Goal: Task Accomplishment & Management: Complete application form

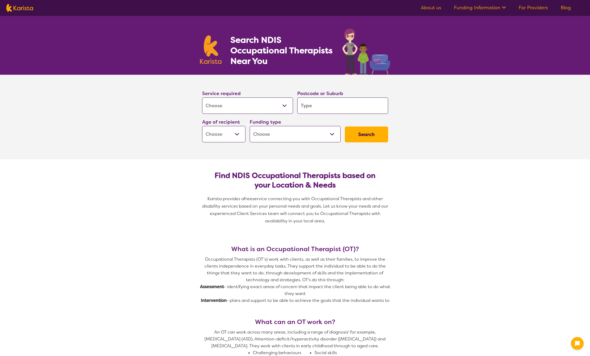
select select "[MEDICAL_DATA]"
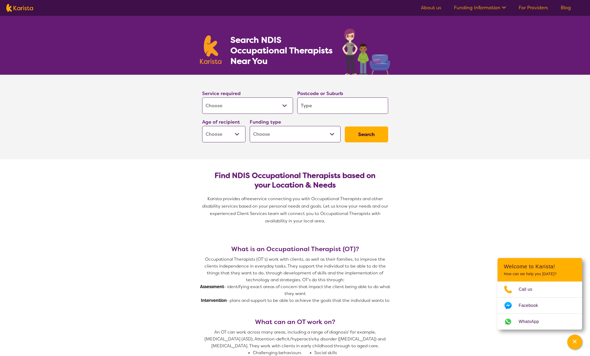
click at [322, 109] on input "search" at bounding box center [342, 105] width 91 height 16
click at [237, 134] on select "Early Childhood - 0 to 9 Child - 10 to 11 Adolescent - 12 to 17 Adult - 18 to 6…" at bounding box center [223, 134] width 43 height 16
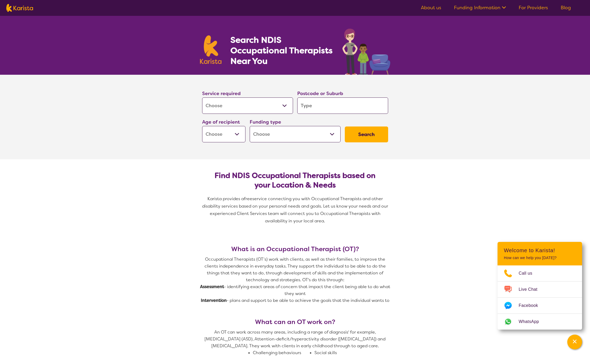
click at [287, 136] on select "Home Care Package (HCP) National Disability Insurance Scheme (NDIS) I don't know" at bounding box center [295, 134] width 91 height 16
select select "NDIS"
click at [250, 126] on select "Home Care Package (HCP) National Disability Insurance Scheme (NDIS) I don't know" at bounding box center [295, 134] width 91 height 16
select select "NDIS"
click at [363, 133] on button "Search" at bounding box center [366, 134] width 43 height 16
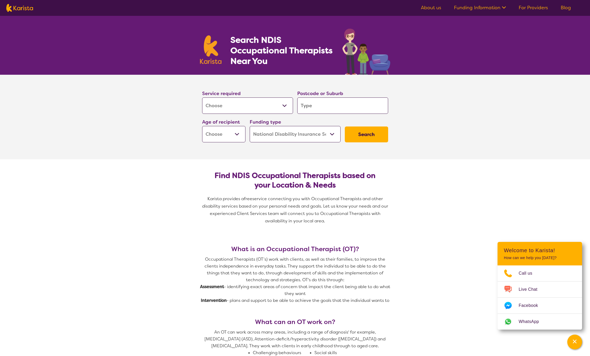
click at [320, 105] on input "search" at bounding box center [342, 105] width 91 height 16
type input "2"
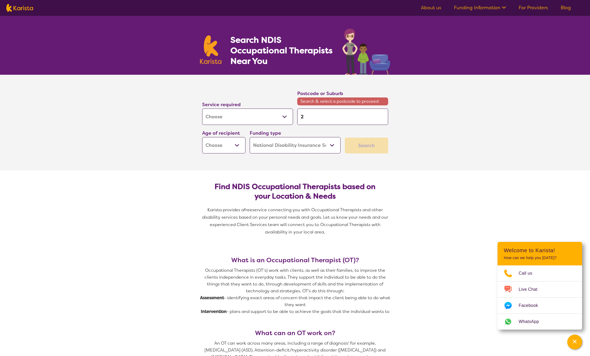
type input "22"
type input "228"
type input "2287"
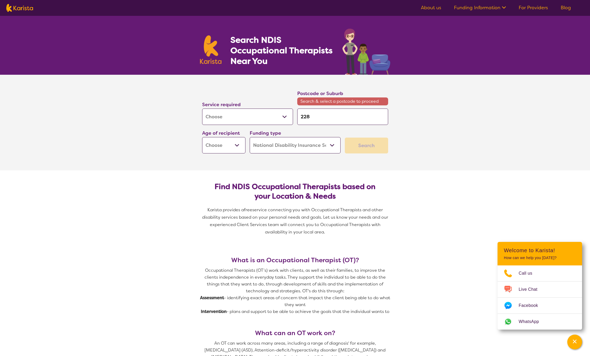
type input "2287"
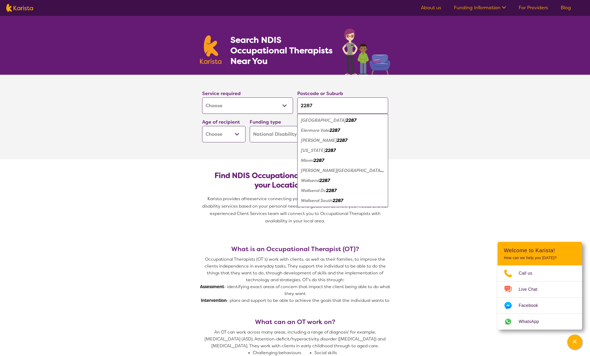
type input "2287"
click at [327, 182] on em "2287" at bounding box center [324, 181] width 11 height 6
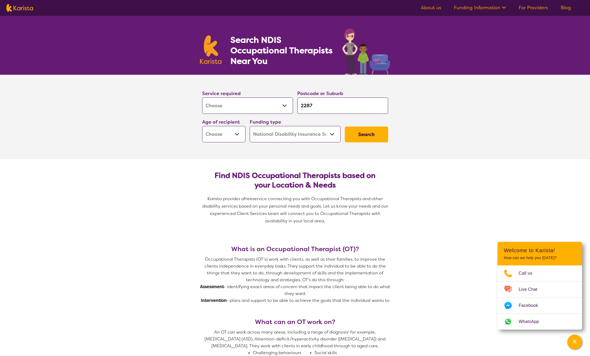
click at [358, 137] on button "Search" at bounding box center [366, 134] width 43 height 16
click at [235, 135] on select "Early Childhood - 0 to 9 Child - 10 to 11 Adolescent - 12 to 17 Adult - 18 to 6…" at bounding box center [223, 134] width 43 height 16
select select "AD"
click at [202, 126] on select "Early Childhood - 0 to 9 Child - 10 to 11 Adolescent - 12 to 17 Adult - 18 to 6…" at bounding box center [223, 134] width 43 height 16
select select "AD"
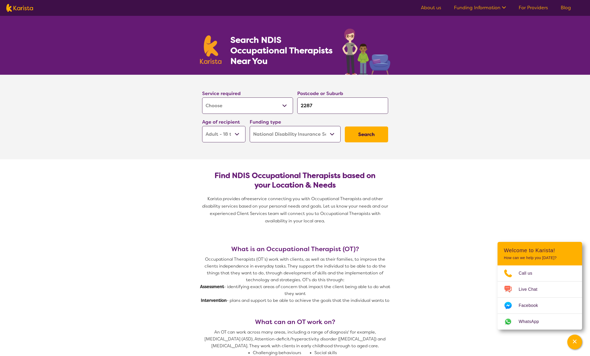
click at [364, 130] on button "Search" at bounding box center [366, 134] width 43 height 16
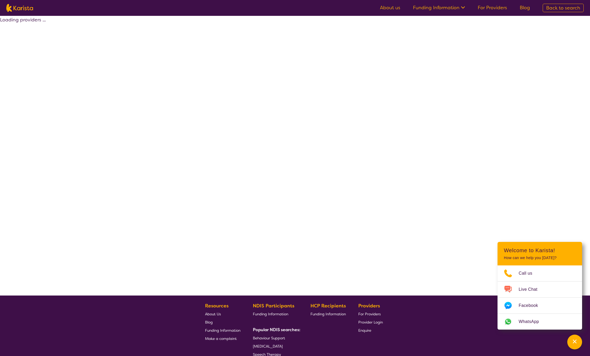
select select "by_score"
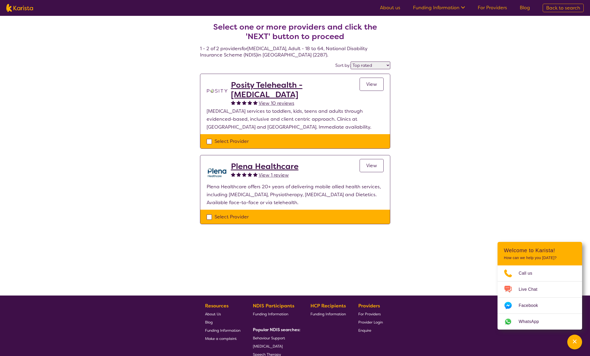
click at [369, 167] on span "View" at bounding box center [371, 165] width 11 height 6
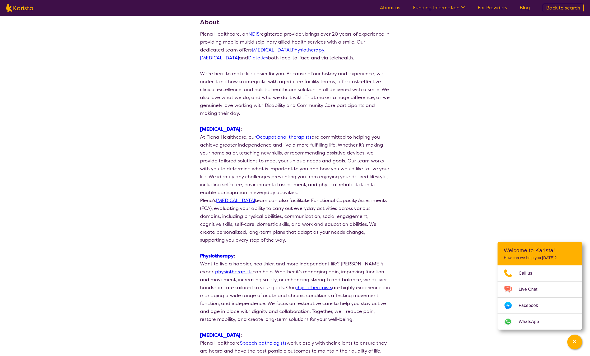
scroll to position [79, 0]
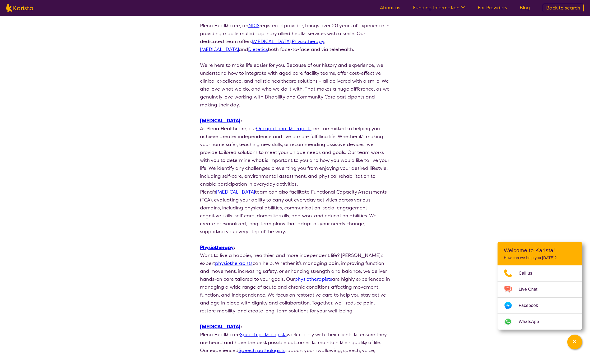
click at [245, 191] on link "[MEDICAL_DATA]" at bounding box center [235, 192] width 39 height 6
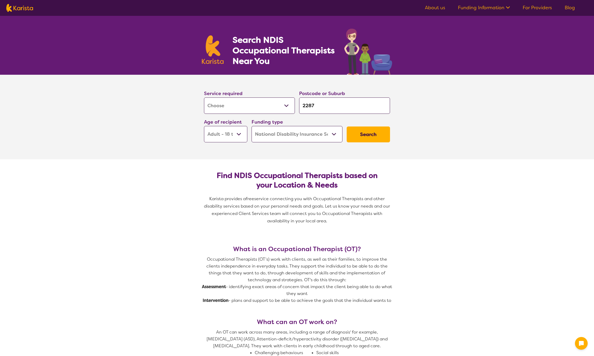
select select "[MEDICAL_DATA]"
select select "AD"
select select "NDIS"
select select "[MEDICAL_DATA]"
select select "AD"
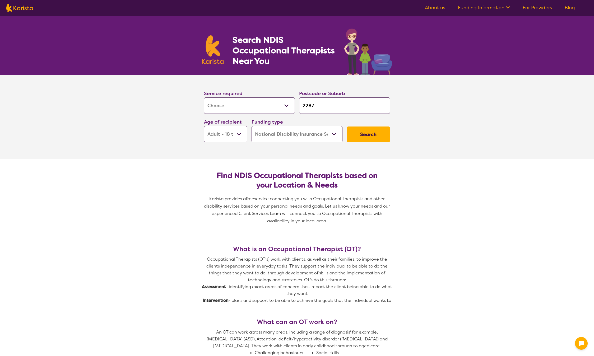
select select "NDIS"
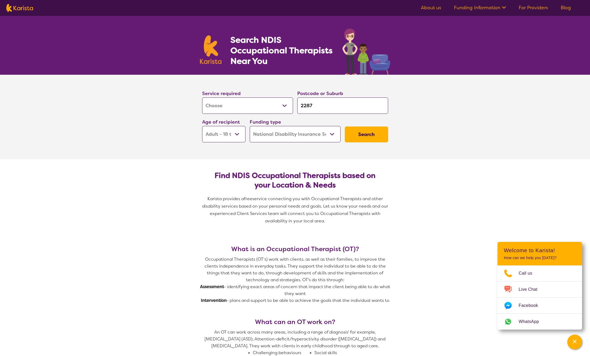
click at [362, 129] on button "Search" at bounding box center [366, 134] width 43 height 16
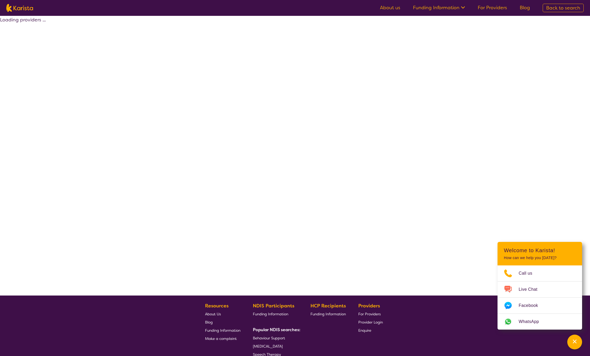
select select "by_score"
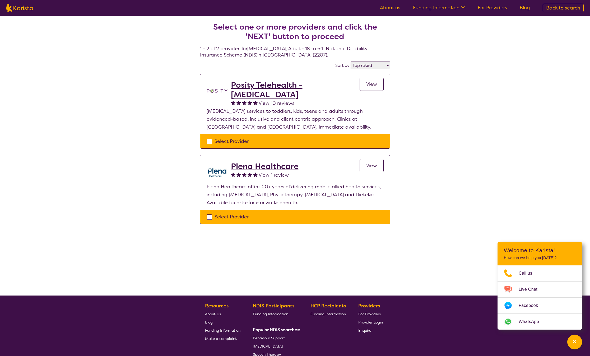
click at [372, 165] on span "View" at bounding box center [371, 165] width 11 height 6
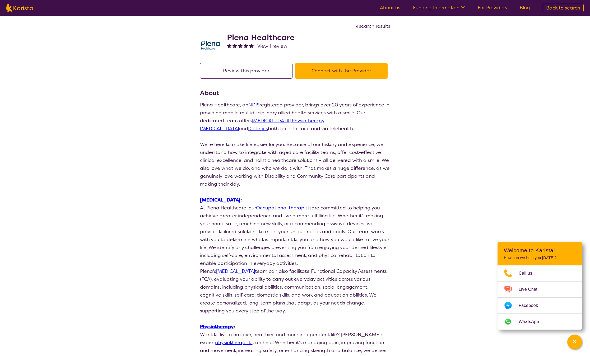
click at [342, 72] on button "Connect with the Provider" at bounding box center [341, 71] width 92 height 16
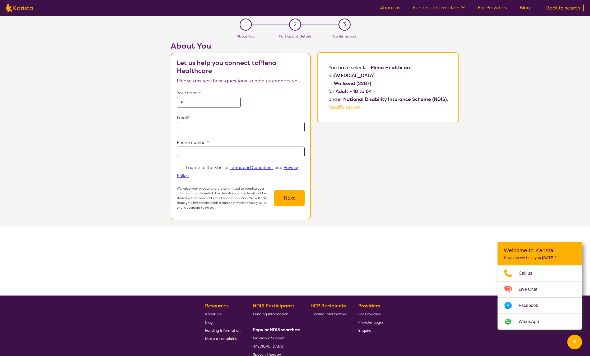
click at [188, 104] on input "text" at bounding box center [209, 102] width 64 height 11
type input "**********"
click at [182, 168] on span at bounding box center [179, 167] width 5 height 5
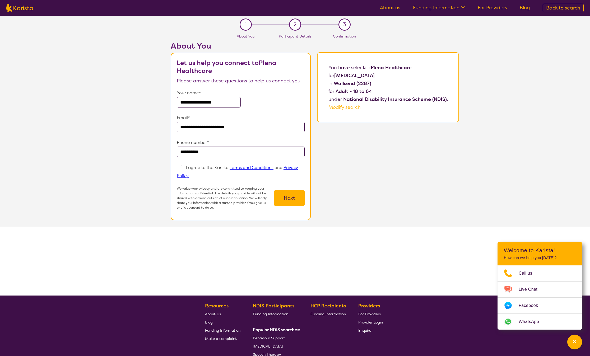
click at [189, 174] on input "I agree to the Karista Terms and Conditions and Privacy Policy" at bounding box center [190, 175] width 3 height 3
checkbox input "true"
click at [287, 199] on button "Next" at bounding box center [289, 198] width 31 height 16
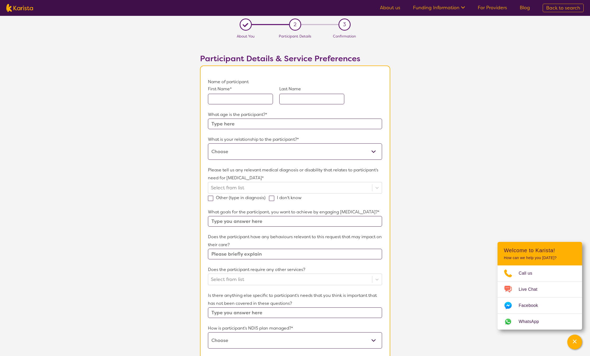
click at [232, 98] on input "text" at bounding box center [240, 99] width 65 height 11
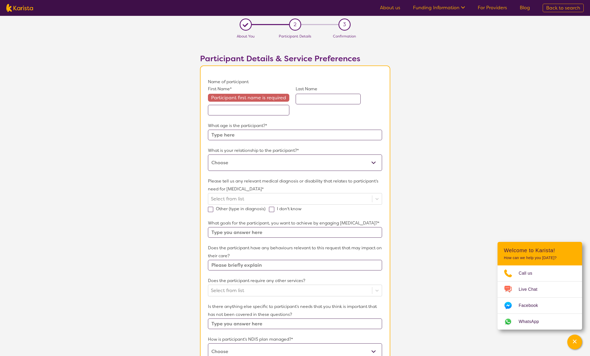
click at [23, 9] on img at bounding box center [19, 8] width 27 height 8
select select "[MEDICAL_DATA]"
select select "AD"
select select "NDIS"
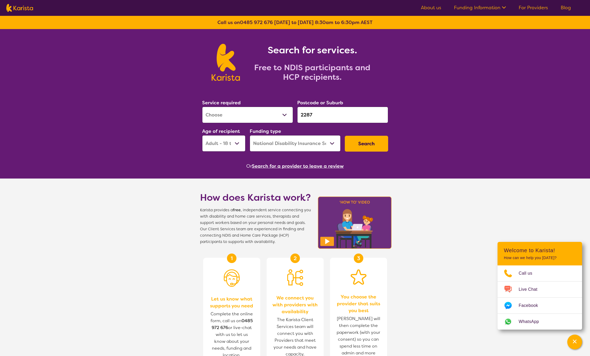
click at [282, 112] on select "Allied Health Assistant Assessment (ADHD or Autism) Behaviour support Counselli…" at bounding box center [247, 115] width 91 height 16
select select "Counselling"
click at [202, 107] on select "Allied Health Assistant Assessment (ADHD or Autism) Behaviour support Counselli…" at bounding box center [247, 115] width 91 height 16
click at [320, 115] on input "2287" at bounding box center [342, 115] width 91 height 16
drag, startPoint x: 320, startPoint y: 115, endPoint x: 304, endPoint y: 115, distance: 15.8
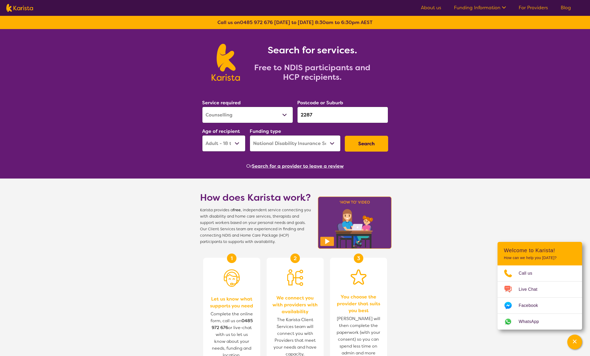
click at [304, 115] on input "2287" at bounding box center [342, 115] width 91 height 16
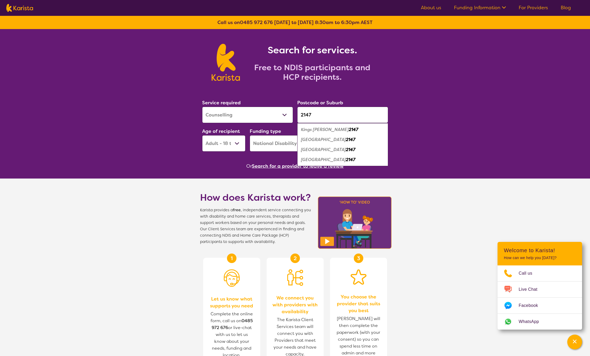
type input "2147"
click at [326, 128] on em "Kings Langley" at bounding box center [325, 130] width 48 height 6
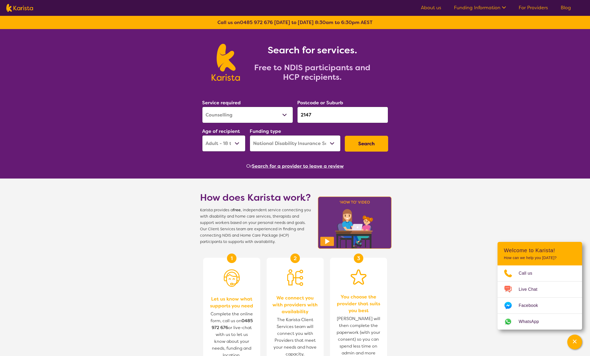
click at [357, 143] on button "Search" at bounding box center [366, 144] width 43 height 16
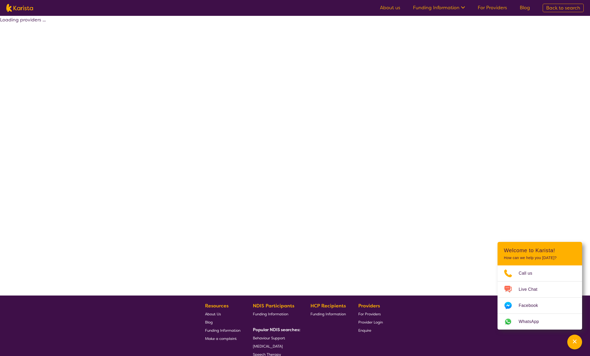
select select "by_score"
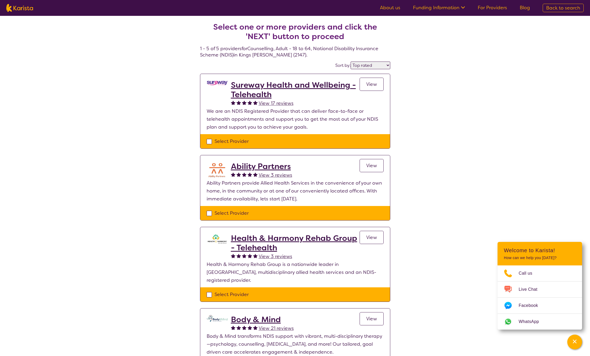
select select "Counselling"
select select "AD"
select select "NDIS"
